Goal: Task Accomplishment & Management: Use online tool/utility

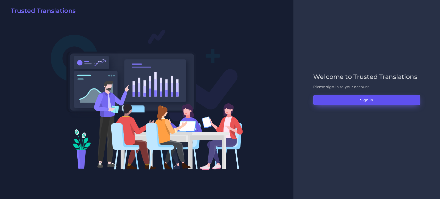
click at [355, 103] on button "Sign in" at bounding box center [366, 100] width 107 height 10
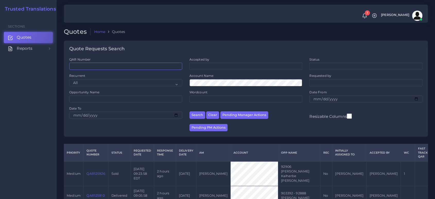
click at [79, 65] on input "QAR Number" at bounding box center [125, 66] width 113 height 7
paste input "QAR125764"
type input "QAR125764"
click at [190, 111] on button "Search" at bounding box center [198, 114] width 16 height 7
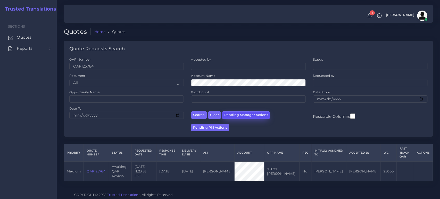
click at [251, 117] on button "Pending Manager Actions" at bounding box center [246, 114] width 48 height 7
select select "awaiting_manager_initial_review"
click at [249, 113] on button "Pending Manager Actions" at bounding box center [246, 114] width 48 height 7
select select "awaiting_manager_initial_review"
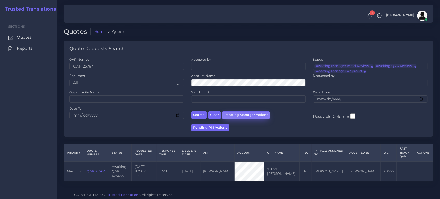
scroll to position [11, 0]
drag, startPoint x: 102, startPoint y: 68, endPoint x: 41, endPoint y: 74, distance: 61.4
click at [34, 66] on body "1 Notifications 1 New Driver Update: Extra Quality renamed to Quality Changed" at bounding box center [220, 99] width 440 height 199
click at [250, 117] on button "Pending Manager Actions" at bounding box center [246, 114] width 48 height 7
select select "awaiting_manager_initial_review"
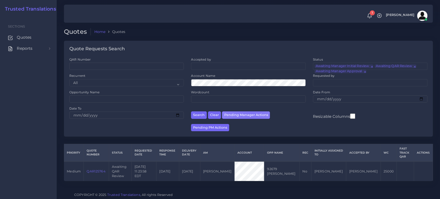
scroll to position [11, 0]
click at [99, 169] on link "QAR125764" at bounding box center [96, 171] width 19 height 4
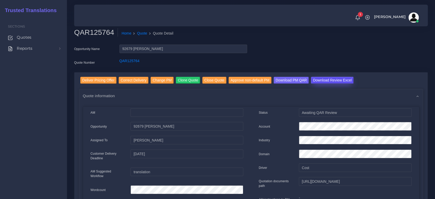
click at [327, 79] on input "Download Review Excel" at bounding box center [332, 80] width 43 height 7
click at [101, 80] on input "Deliver Pricing Offer" at bounding box center [98, 80] width 36 height 7
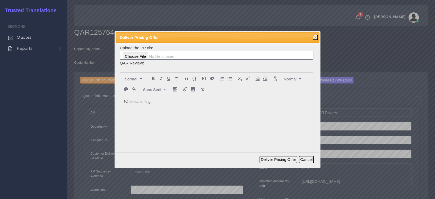
click at [142, 112] on div at bounding box center [216, 134] width 193 height 77
click at [138, 54] on input "file" at bounding box center [217, 55] width 194 height 9
type input "C:\fakepath\PP_KATTY_CARRANZA_125764.xlsx"
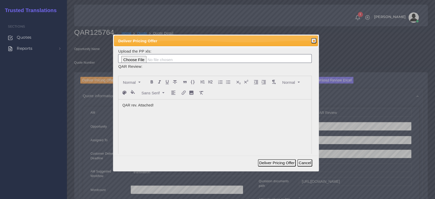
drag, startPoint x: 267, startPoint y: 36, endPoint x: 266, endPoint y: 40, distance: 4.6
click at [266, 39] on span "Deliver Pricing Offer" at bounding box center [206, 41] width 176 height 6
click at [272, 164] on button "Deliver Pricing Offer" at bounding box center [277, 162] width 38 height 7
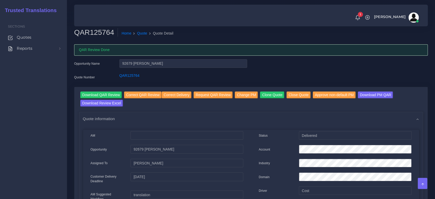
drag, startPoint x: 0, startPoint y: 0, endPoint x: 187, endPoint y: 141, distance: 234.0
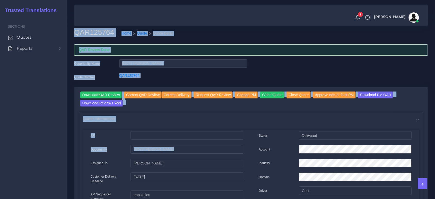
click at [0, 190] on body "1 Notifications 1 New Driver Update: Extra Quality renamed to Quality Changed" at bounding box center [217, 99] width 435 height 199
click at [25, 39] on span "Quotes" at bounding box center [25, 38] width 15 height 6
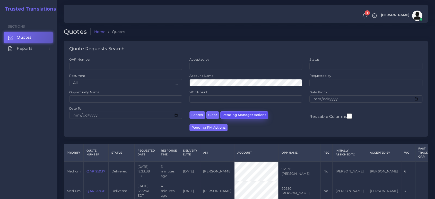
click at [245, 115] on button "Pending Manager Actions" at bounding box center [245, 114] width 48 height 7
select select "awaiting_manager_initial_review"
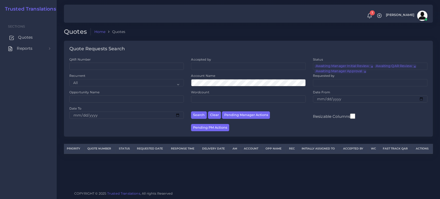
click at [22, 41] on link "Quotes" at bounding box center [28, 37] width 49 height 11
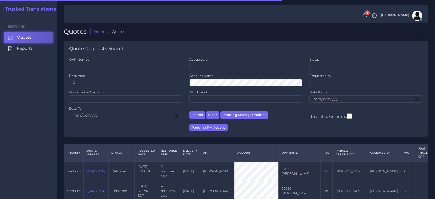
scroll to position [114, 0]
